Goal: Book appointment/travel/reservation

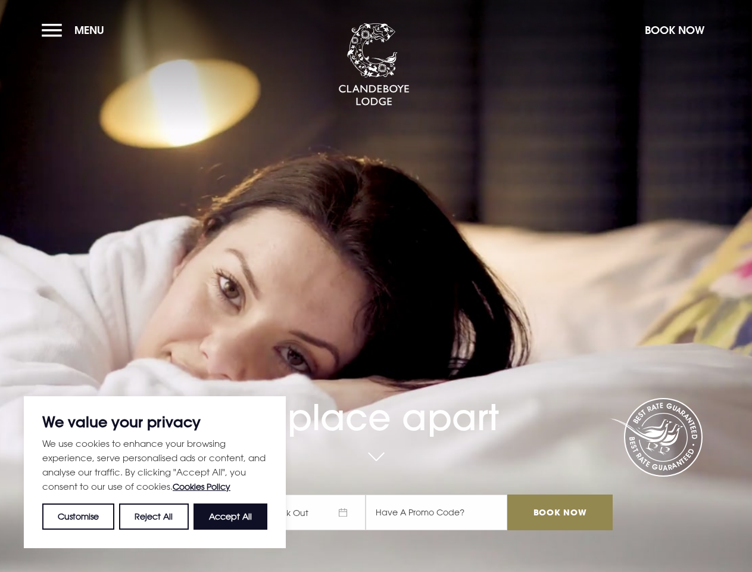
click at [376, 286] on div "A place apart Check In Check Out Mon Tue Wed Thur Fri Sat Sun Mon Tue Wed Thur …" at bounding box center [375, 401] width 487 height 282
click at [79, 516] on button "Customise" at bounding box center [78, 516] width 72 height 26
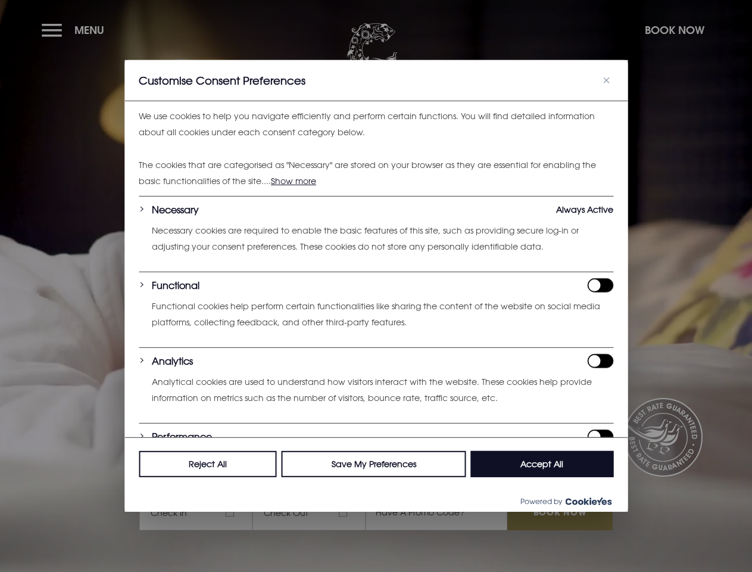
click at [230, 516] on div at bounding box center [376, 286] width 752 height 572
click at [76, 30] on div at bounding box center [376, 286] width 752 height 572
click at [674, 30] on div at bounding box center [376, 286] width 752 height 572
click at [314, 512] on div at bounding box center [376, 286] width 752 height 572
